Goal: Information Seeking & Learning: Learn about a topic

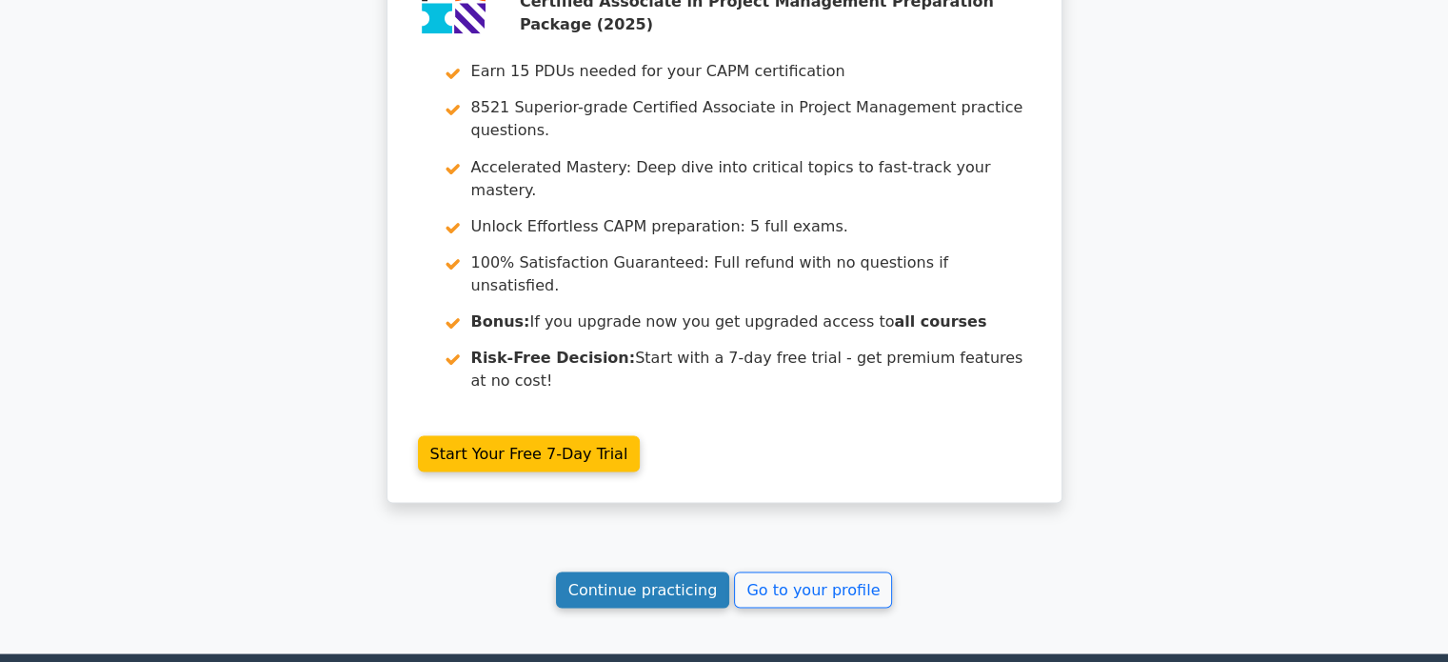
click at [597, 571] on link "Continue practicing" at bounding box center [643, 589] width 174 height 36
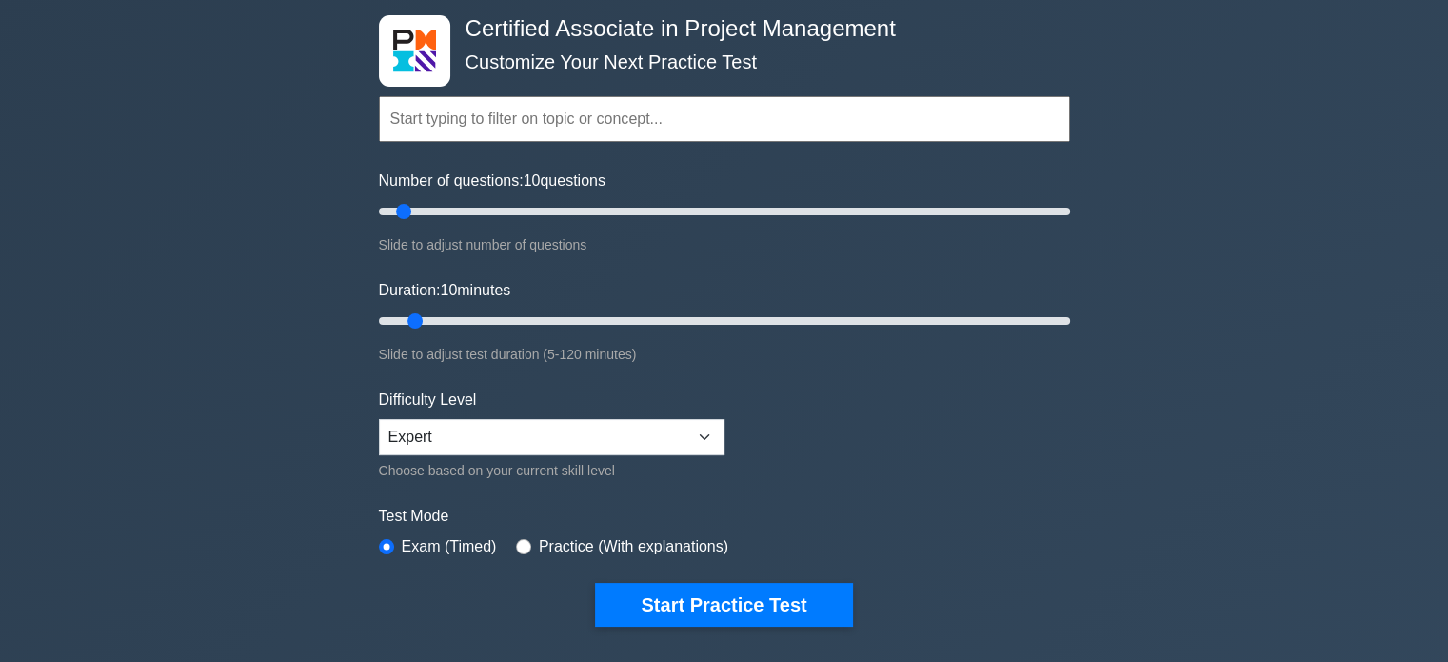
scroll to position [286, 0]
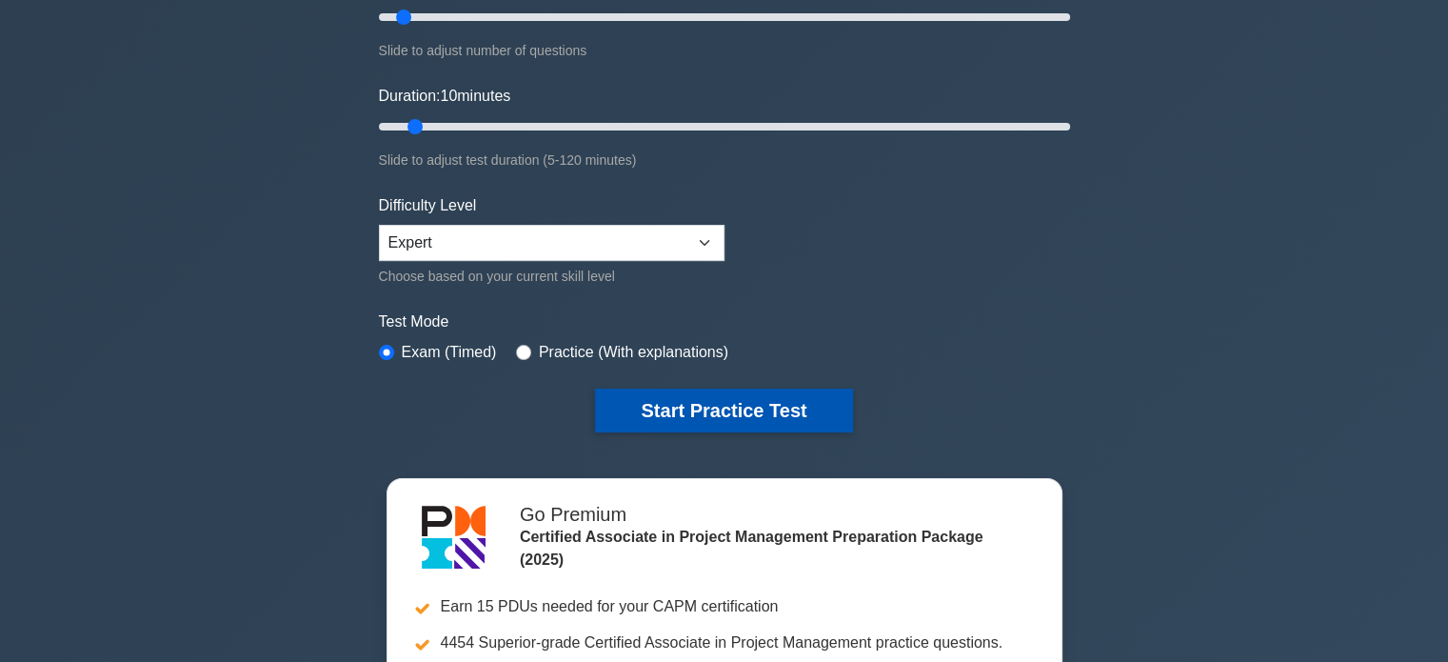
click at [732, 407] on button "Start Practice Test" at bounding box center [723, 411] width 257 height 44
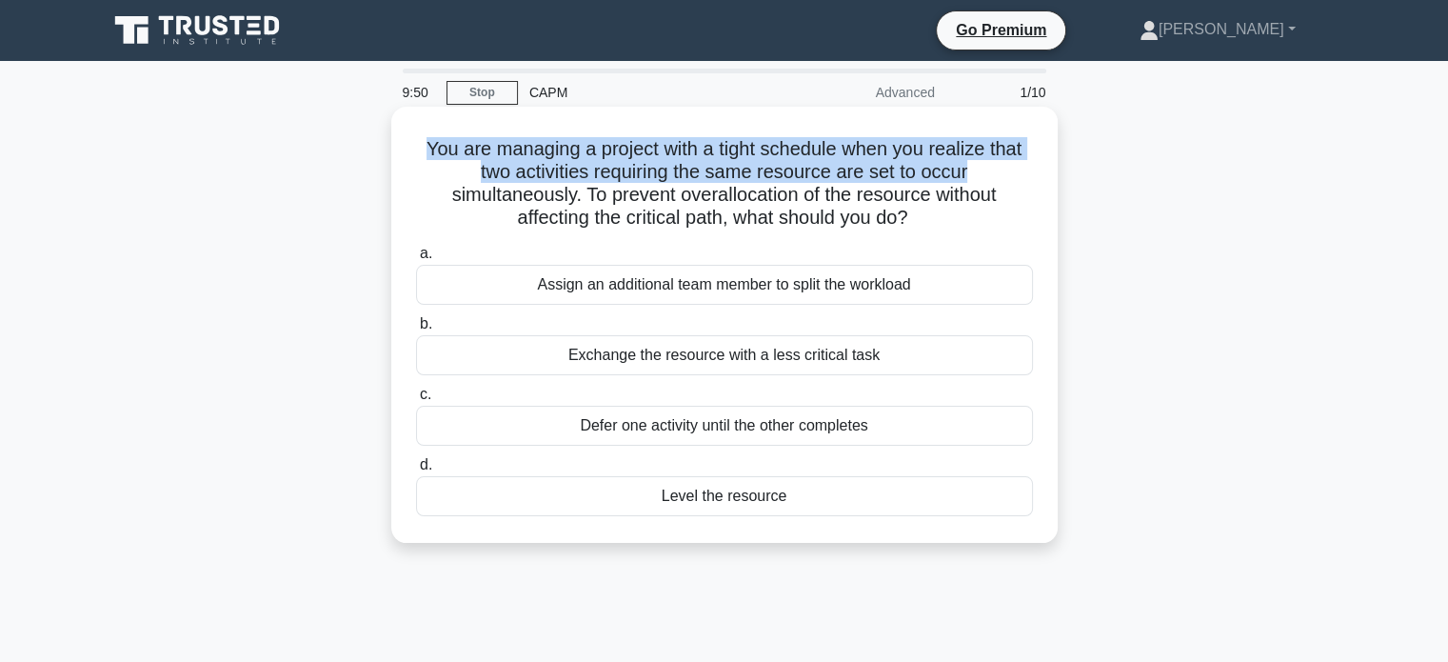
drag, startPoint x: 422, startPoint y: 151, endPoint x: 1046, endPoint y: 177, distance: 624.3
click at [1046, 177] on div "You are managing a project with a tight schedule when you realize that two acti…" at bounding box center [724, 324] width 651 height 421
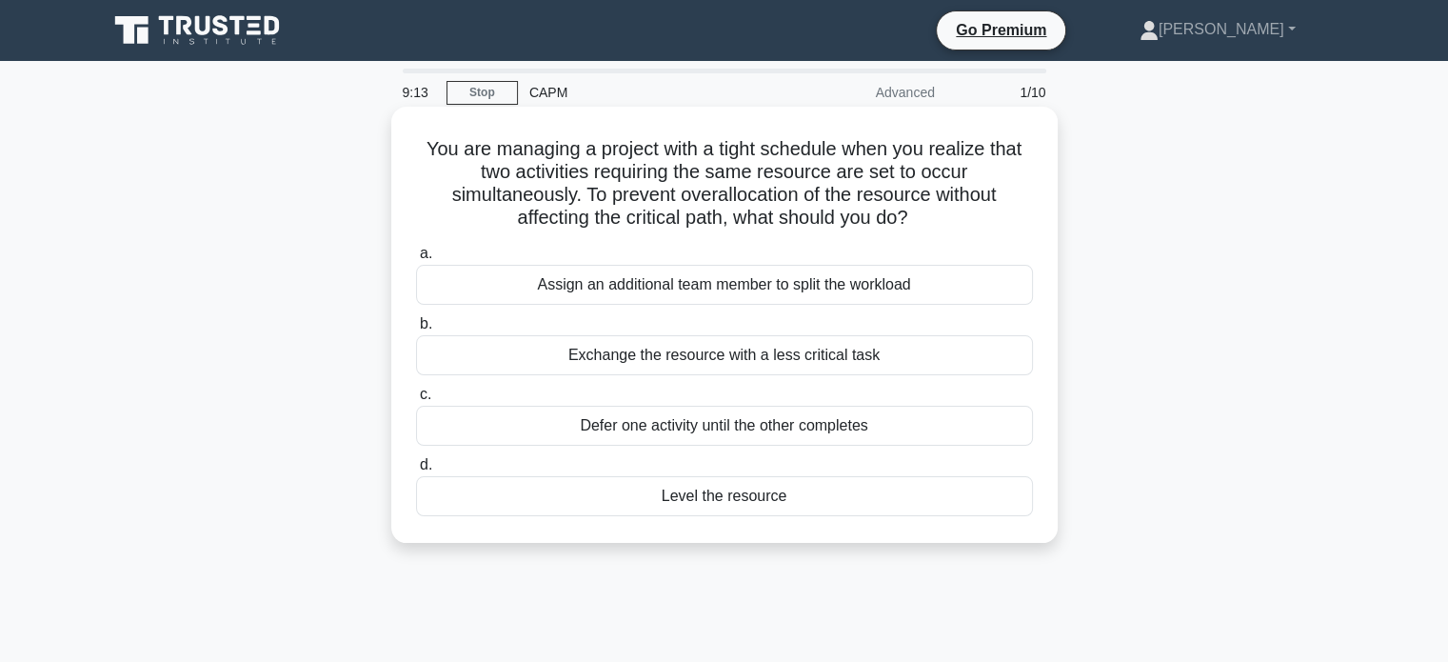
click at [674, 292] on div "Assign an additional team member to split the workload" at bounding box center [724, 285] width 617 height 40
click at [416, 260] on input "a. Assign an additional team member to split the workload" at bounding box center [416, 254] width 0 height 12
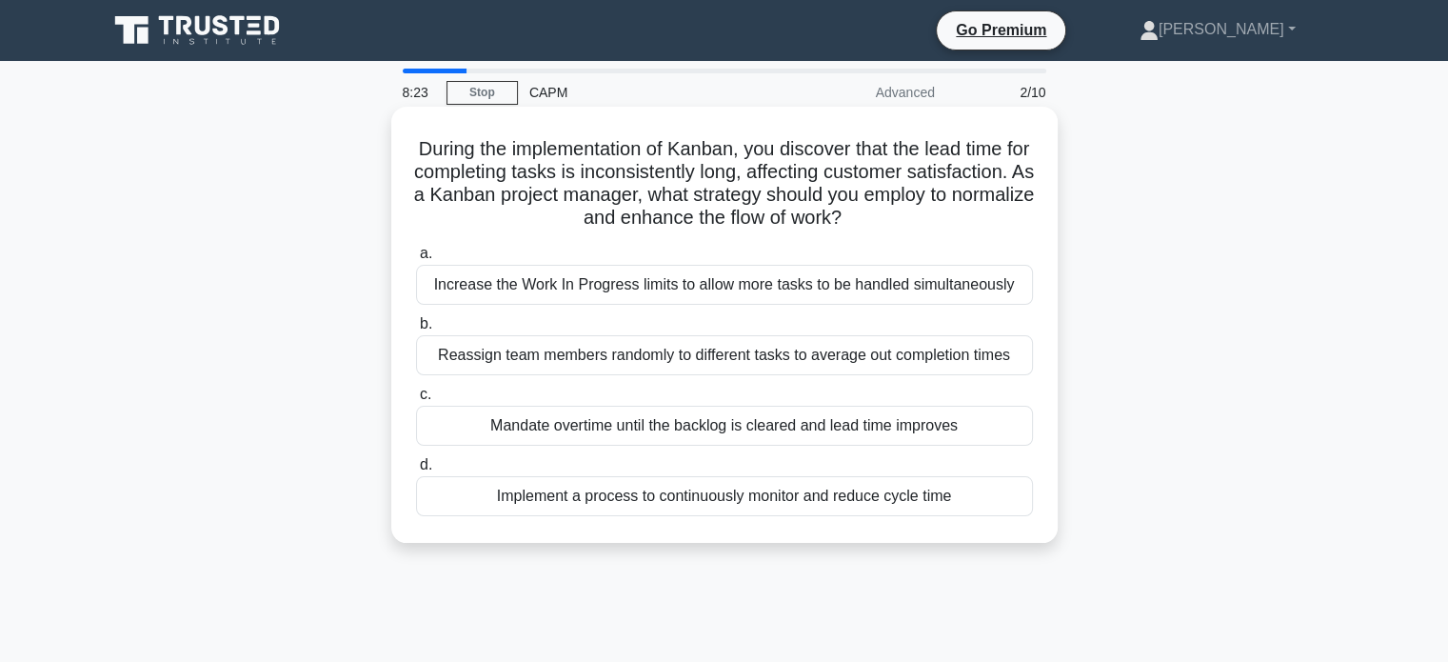
click at [488, 505] on div "Implement a process to continuously monitor and reduce cycle time" at bounding box center [724, 496] width 617 height 40
click at [416, 471] on input "d. Implement a process to continuously monitor and reduce cycle time" at bounding box center [416, 465] width 0 height 12
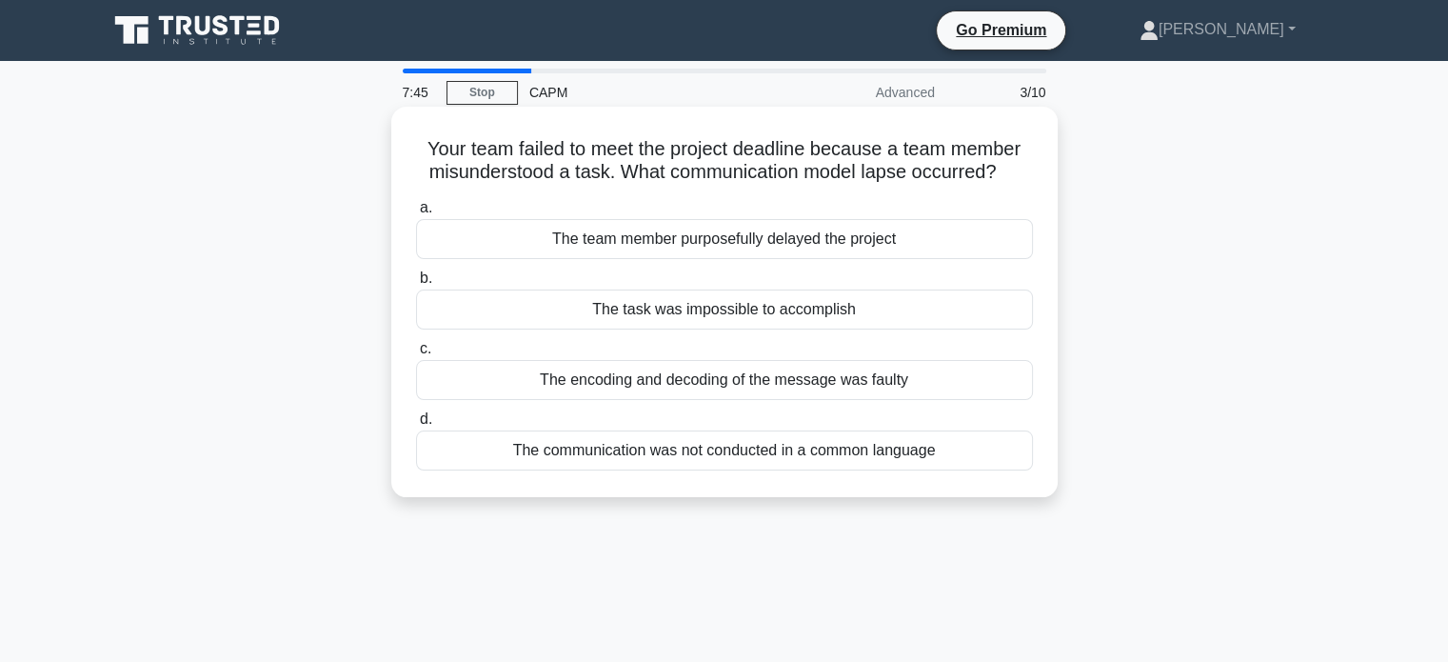
click at [510, 391] on div "The encoding and decoding of the message was faulty" at bounding box center [724, 380] width 617 height 40
click at [416, 355] on input "c. The encoding and decoding of the message was faulty" at bounding box center [416, 349] width 0 height 12
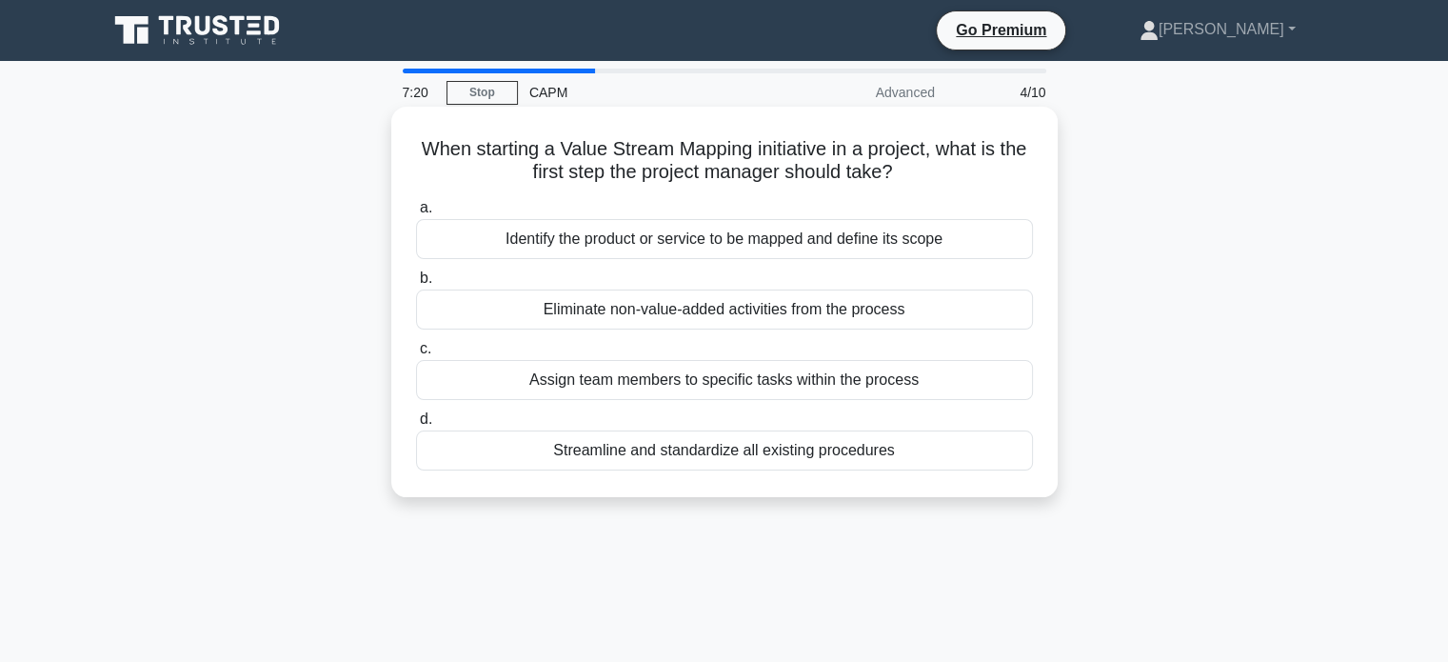
click at [469, 305] on div "Eliminate non-value-added activities from the process" at bounding box center [724, 309] width 617 height 40
click at [416, 285] on input "b. Eliminate non-value-added activities from the process" at bounding box center [416, 278] width 0 height 12
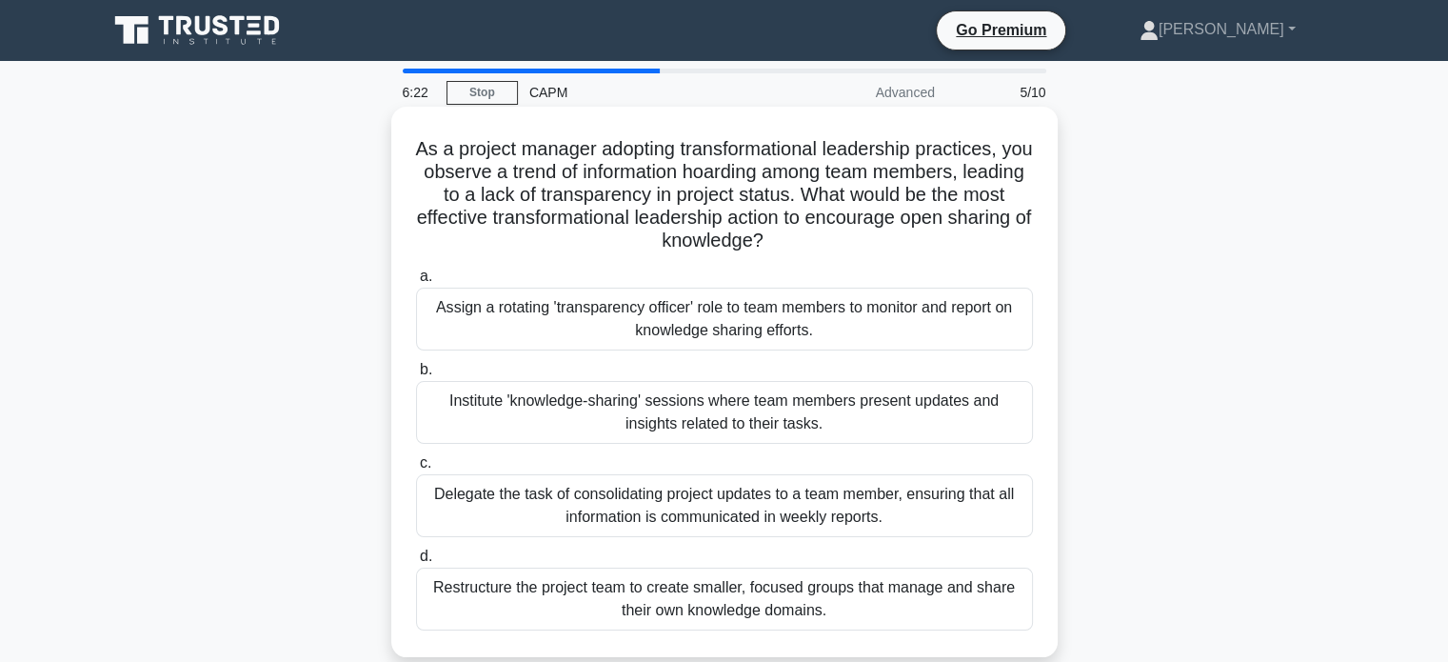
click at [427, 418] on div "Institute 'knowledge-sharing' sessions where team members present updates and i…" at bounding box center [724, 412] width 617 height 63
click at [416, 376] on input "b. Institute 'knowledge-sharing' sessions where team members present updates an…" at bounding box center [416, 370] width 0 height 12
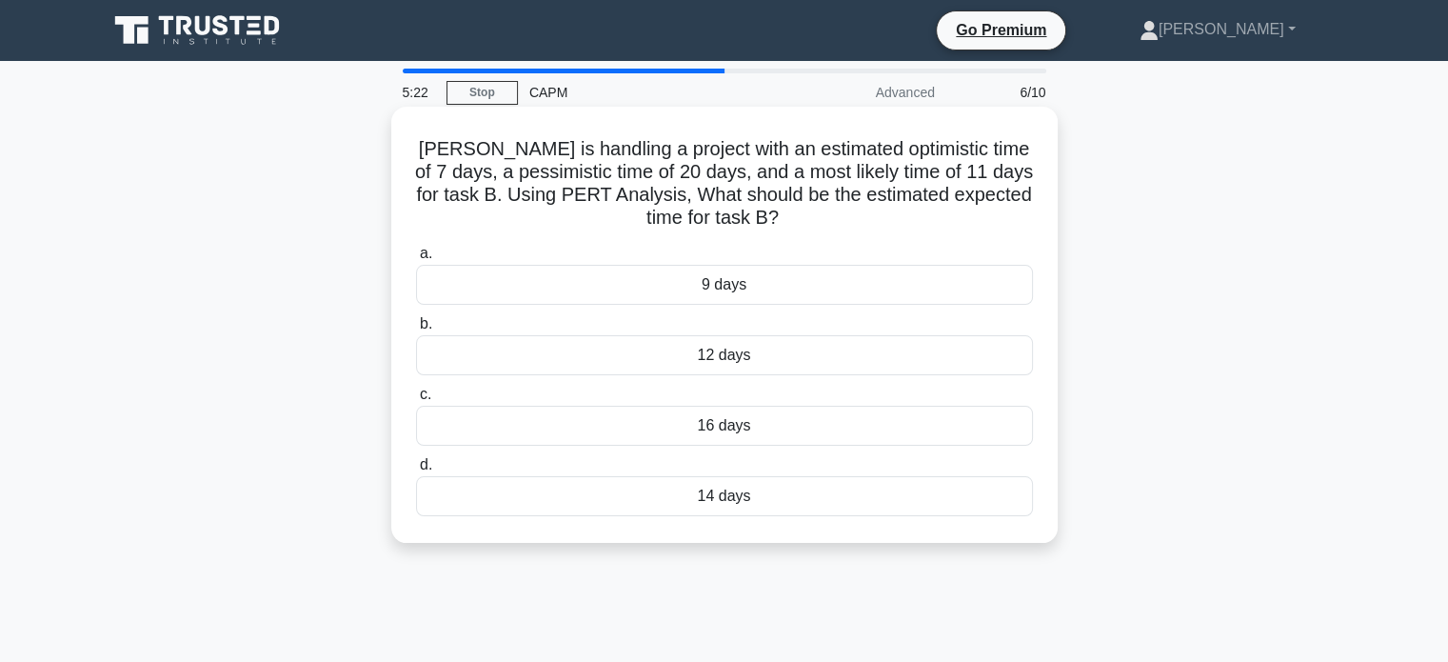
click at [568, 369] on div "12 days" at bounding box center [724, 355] width 617 height 40
click at [416, 330] on input "b. 12 days" at bounding box center [416, 324] width 0 height 12
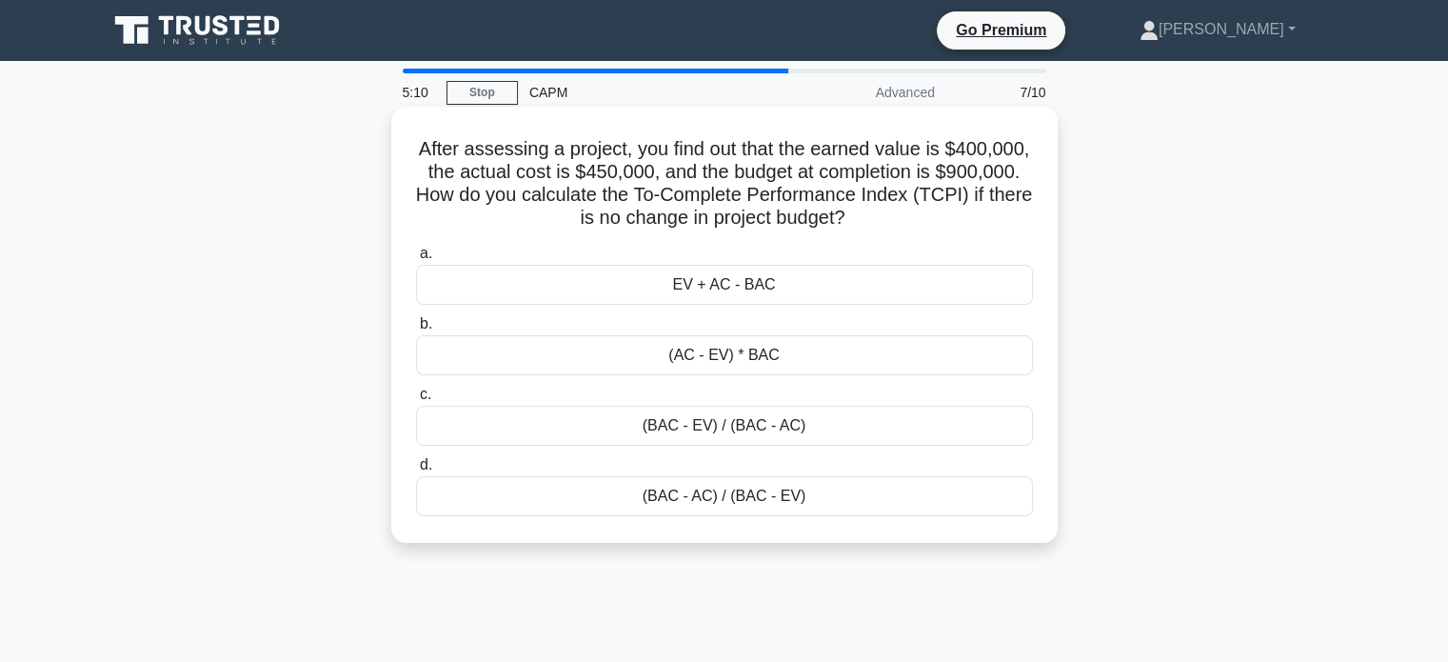
click at [621, 429] on div "(BAC - EV) / (BAC - AC)" at bounding box center [724, 426] width 617 height 40
click at [416, 401] on input "c. (BAC - EV) / (BAC - AC)" at bounding box center [416, 395] width 0 height 12
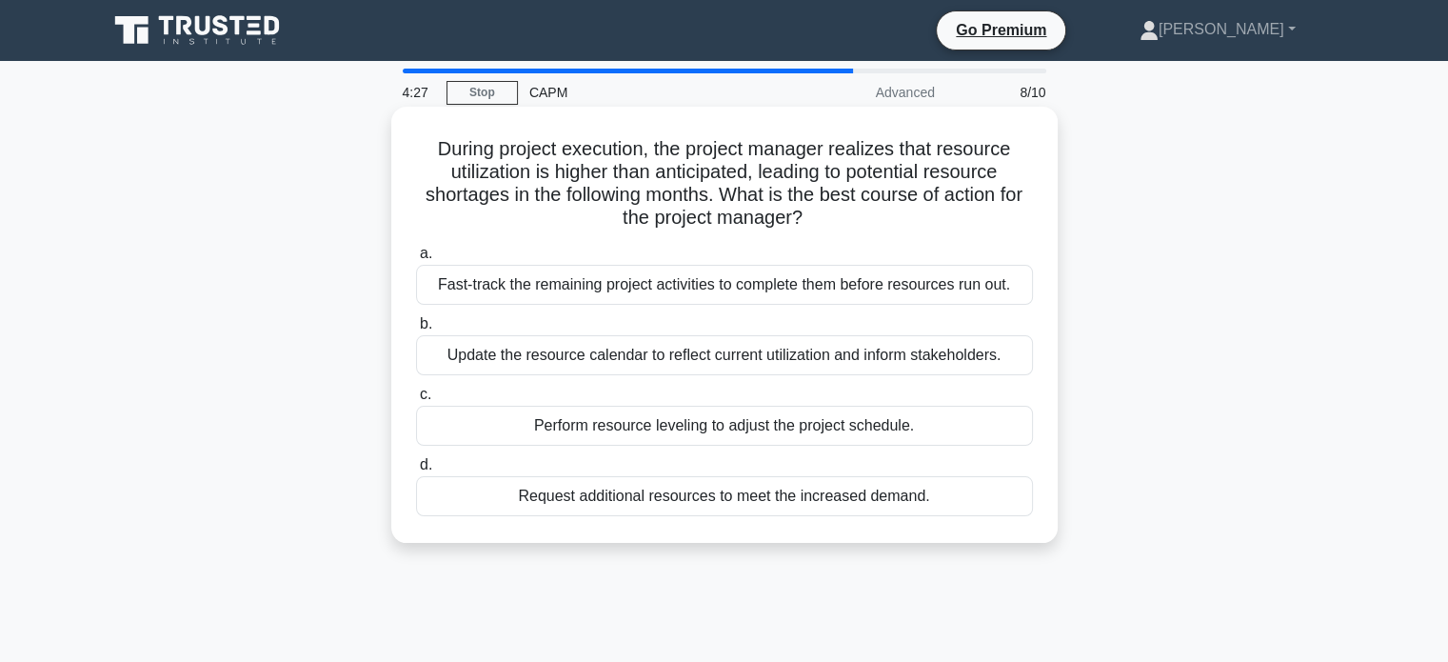
click at [698, 438] on div "Perform resource leveling to adjust the project schedule." at bounding box center [724, 426] width 617 height 40
click at [416, 401] on input "c. Perform resource leveling to adjust the project schedule." at bounding box center [416, 395] width 0 height 12
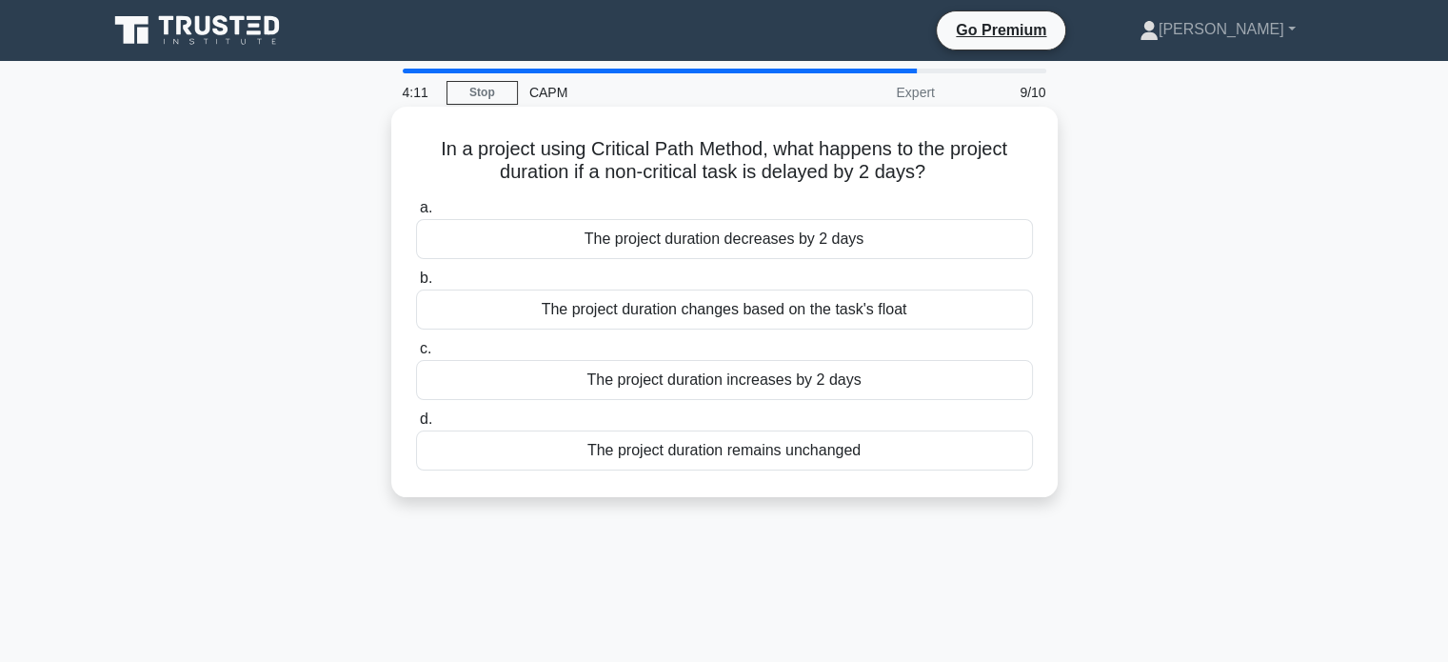
click at [602, 452] on div "The project duration remains unchanged" at bounding box center [724, 450] width 617 height 40
click at [416, 426] on input "d. The project duration remains unchanged" at bounding box center [416, 419] width 0 height 12
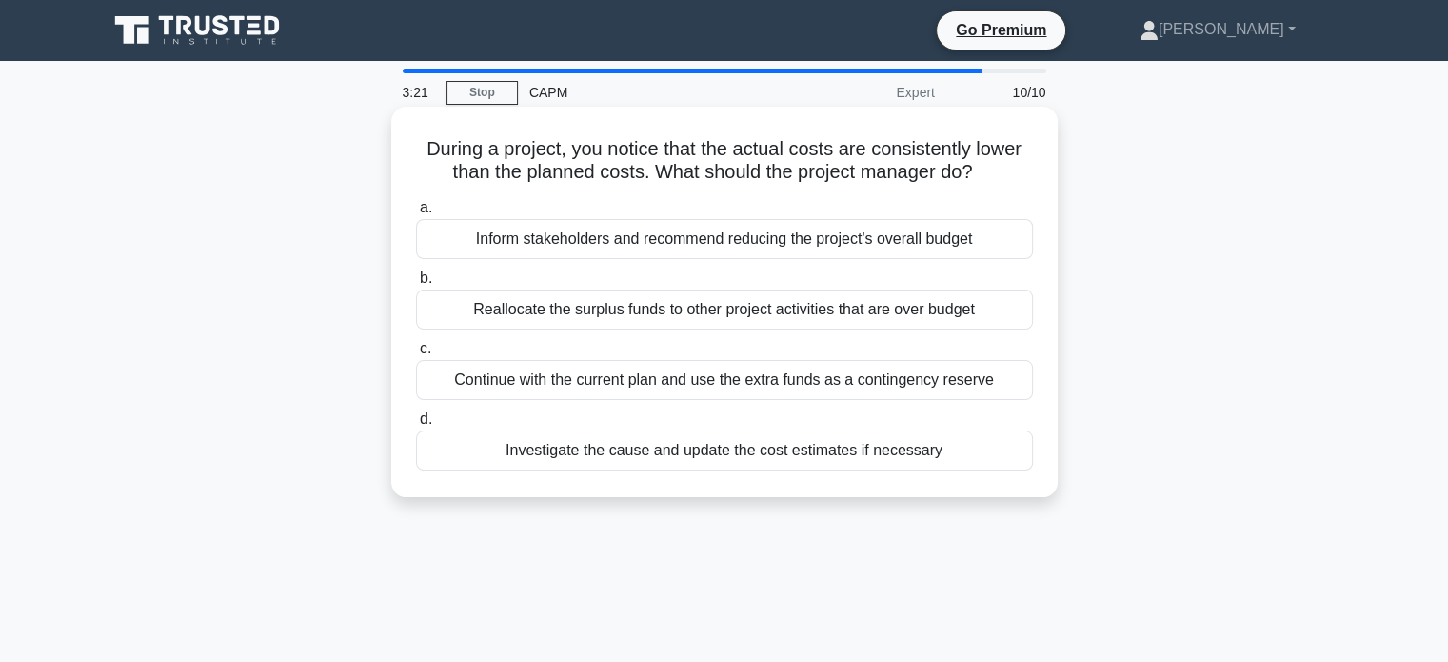
click at [467, 444] on div "Investigate the cause and update the cost estimates if necessary" at bounding box center [724, 450] width 617 height 40
click at [416, 426] on input "d. Investigate the cause and update the cost estimates if necessary" at bounding box center [416, 419] width 0 height 12
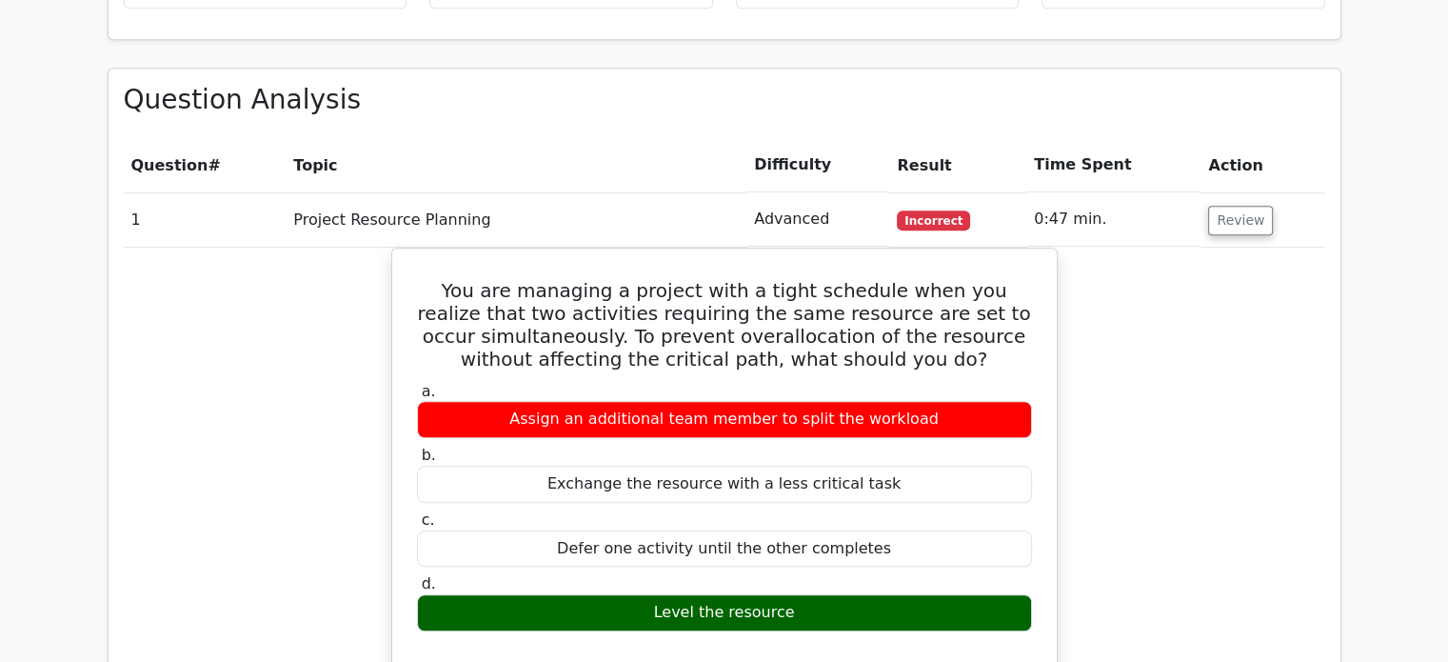
scroll to position [1619, 0]
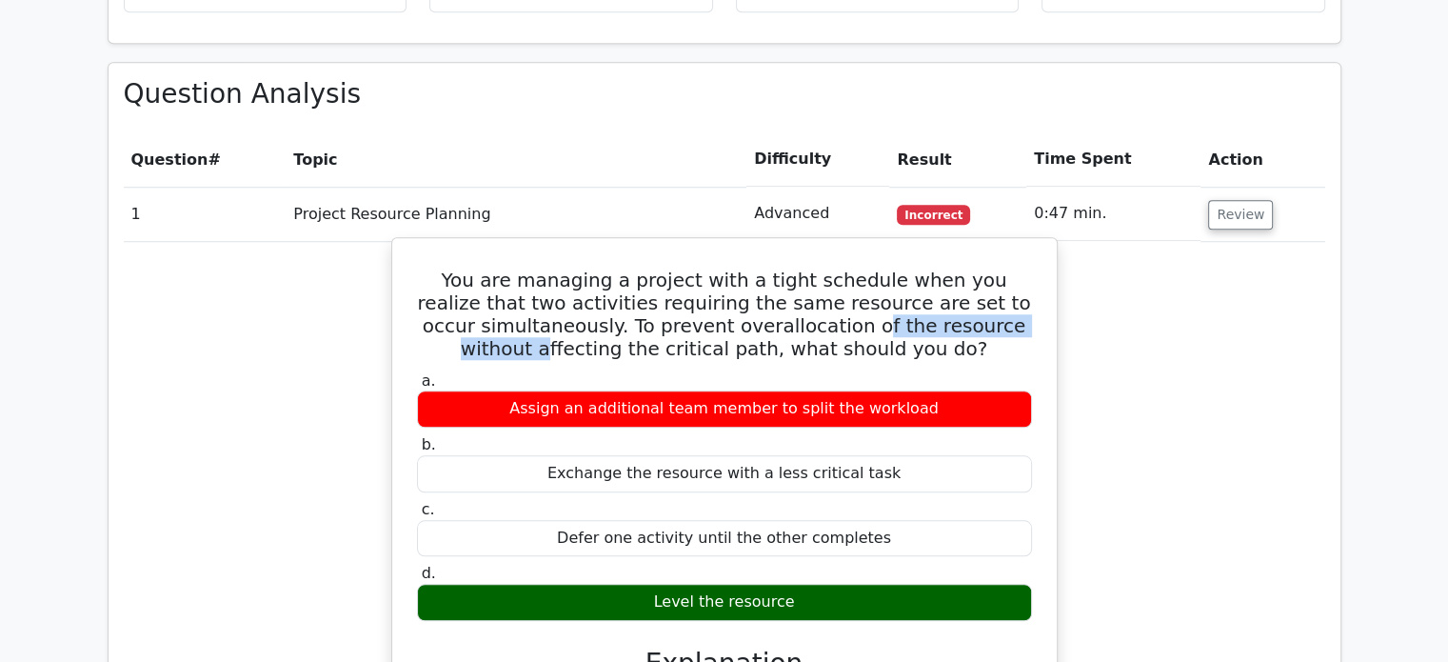
drag, startPoint x: 526, startPoint y: 251, endPoint x: 815, endPoint y: 243, distance: 289.6
click at [815, 269] on h5 "You are managing a project with a tight schedule when you realize that two acti…" at bounding box center [724, 314] width 619 height 91
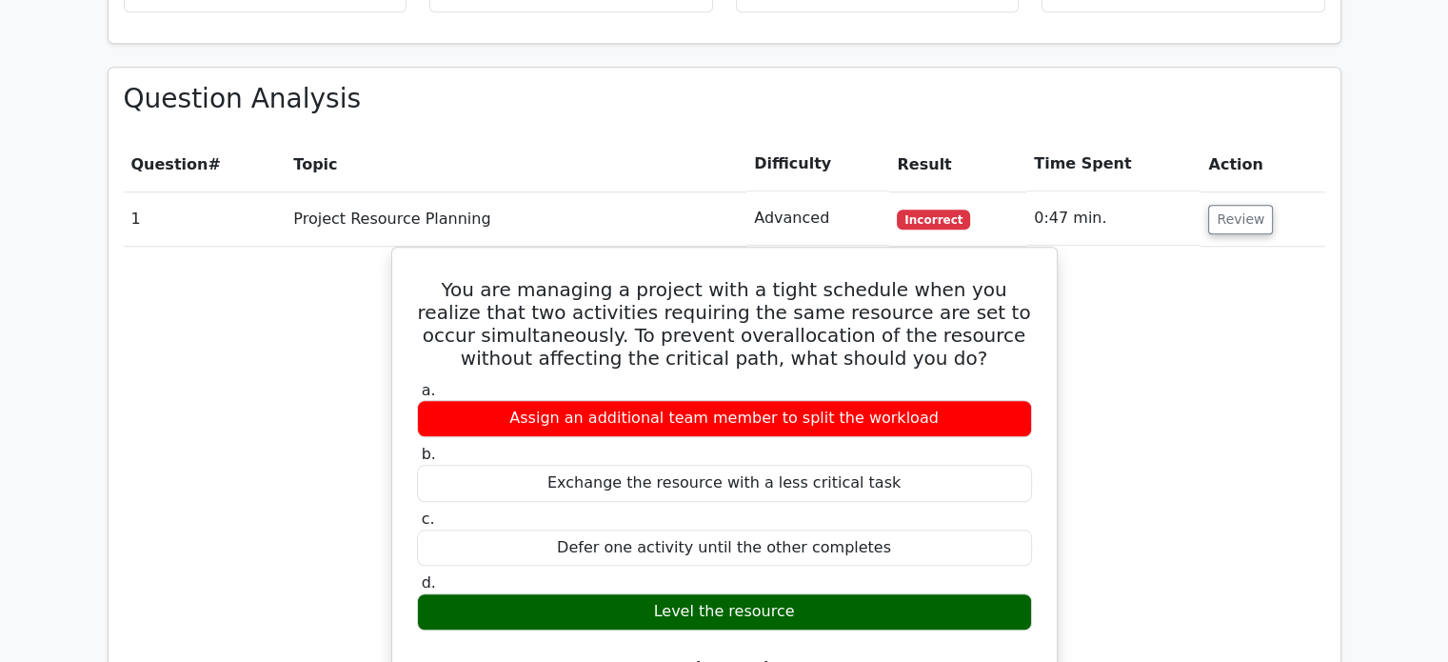
drag, startPoint x: 1446, startPoint y: 349, endPoint x: 1462, endPoint y: 434, distance: 86.1
click at [1447, 439] on html "Go Premium Antonino" at bounding box center [724, 537] width 1448 height 4313
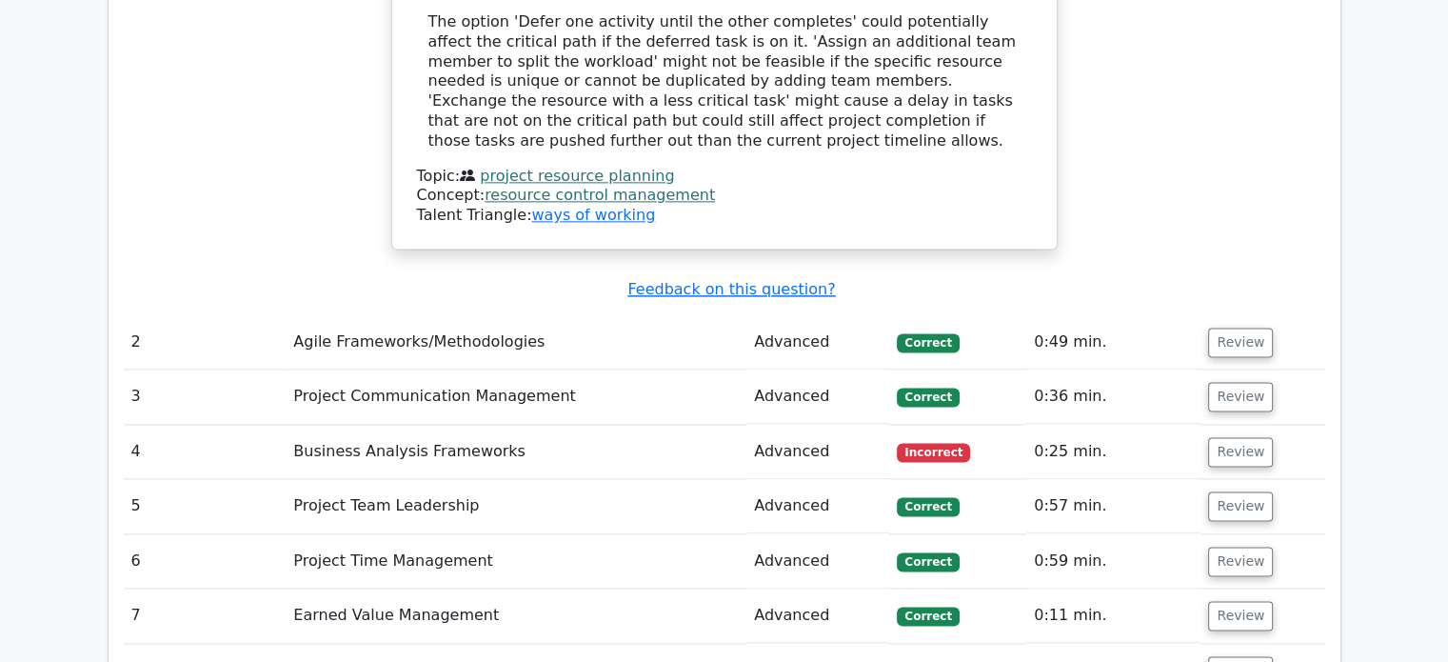
scroll to position [2449, 0]
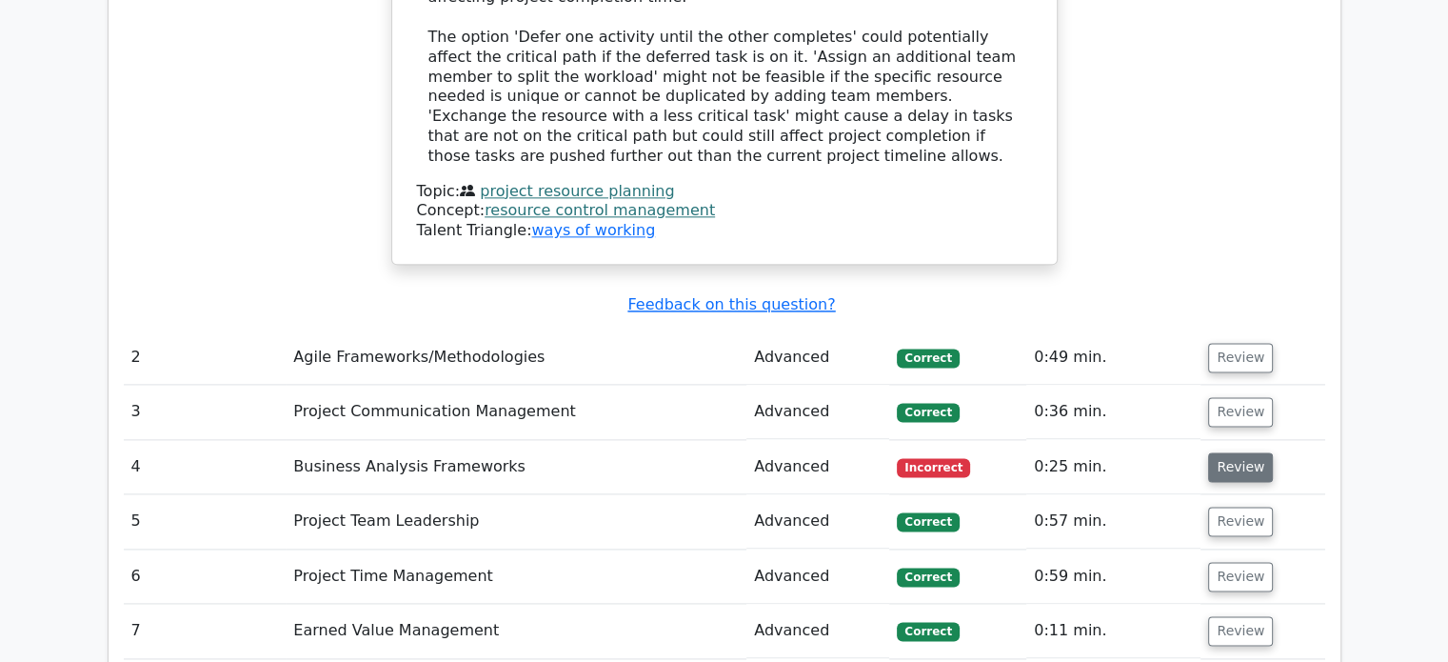
click at [1247, 452] on button "Review" at bounding box center [1240, 467] width 65 height 30
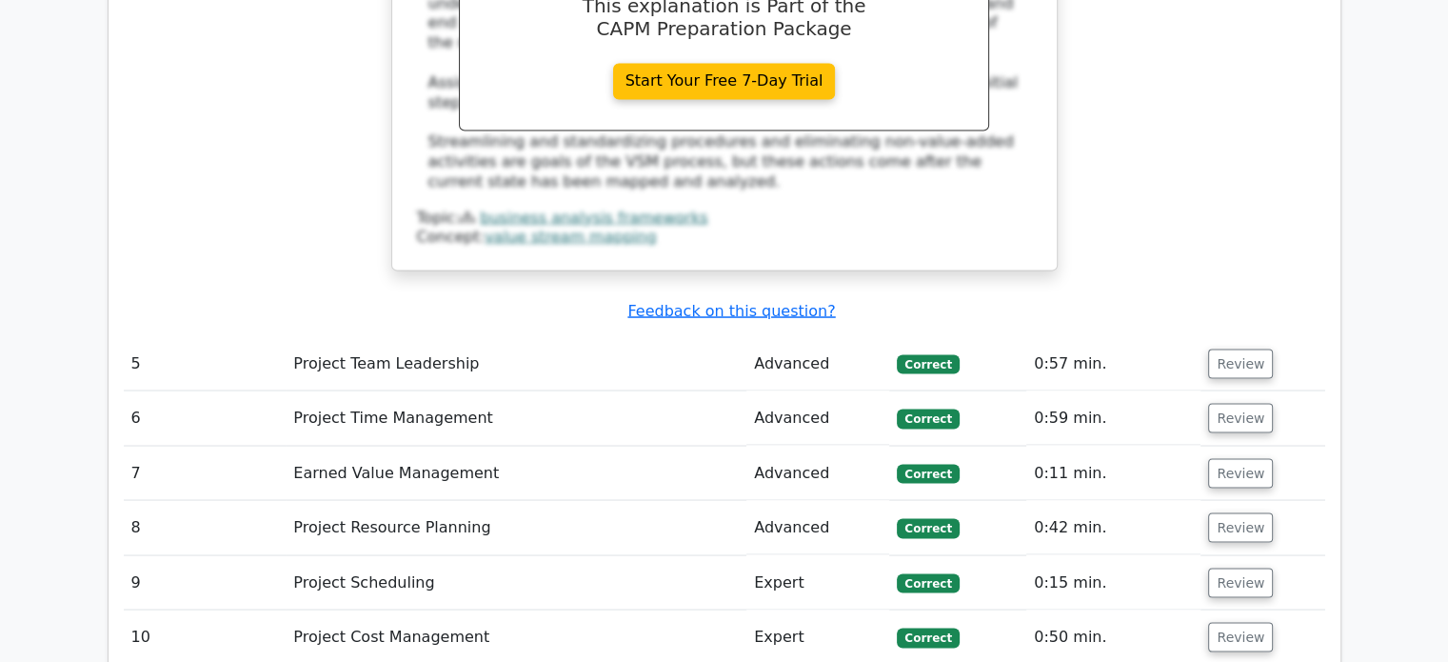
scroll to position [3687, 0]
